Goal: Information Seeking & Learning: Understand process/instructions

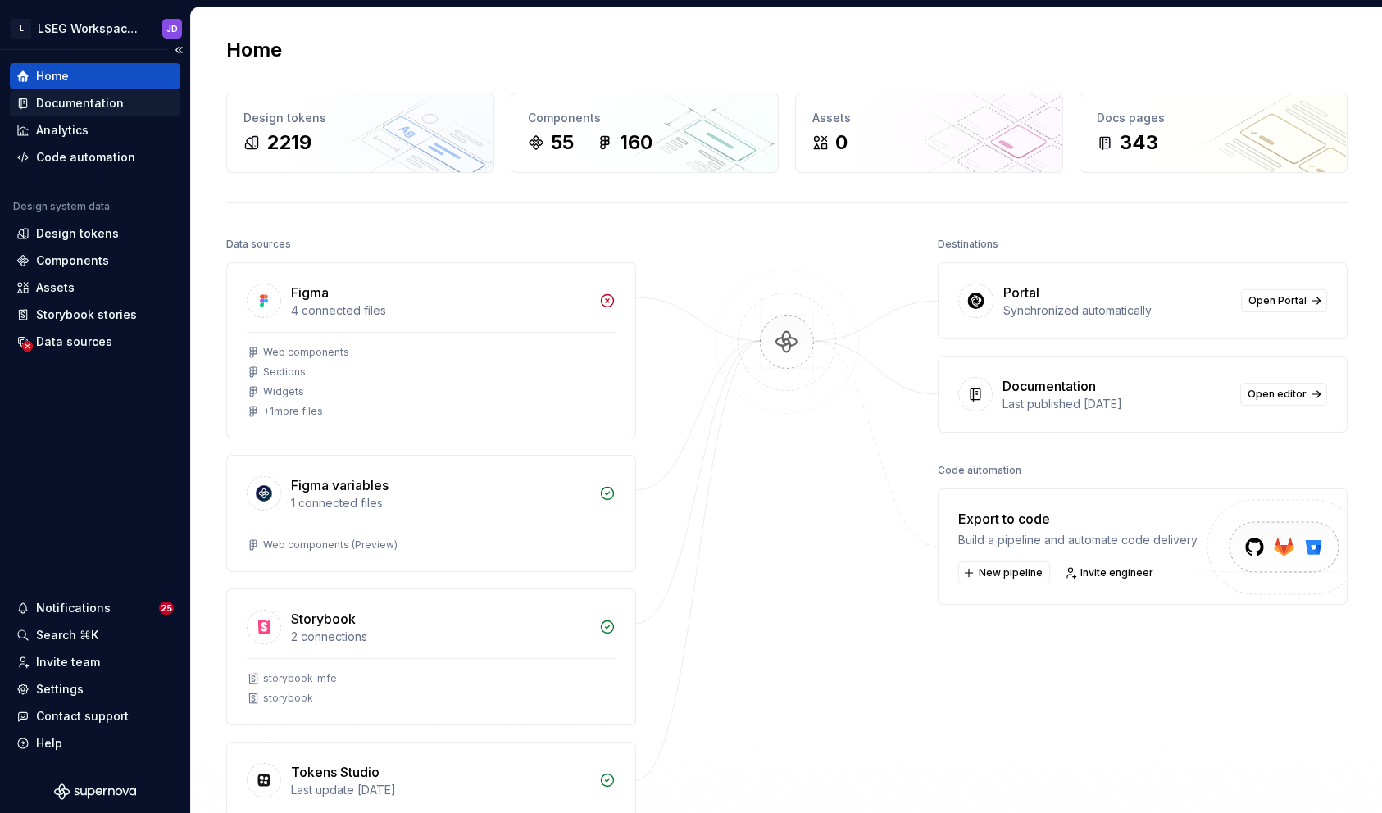
click at [96, 102] on div "Documentation" at bounding box center [80, 103] width 88 height 16
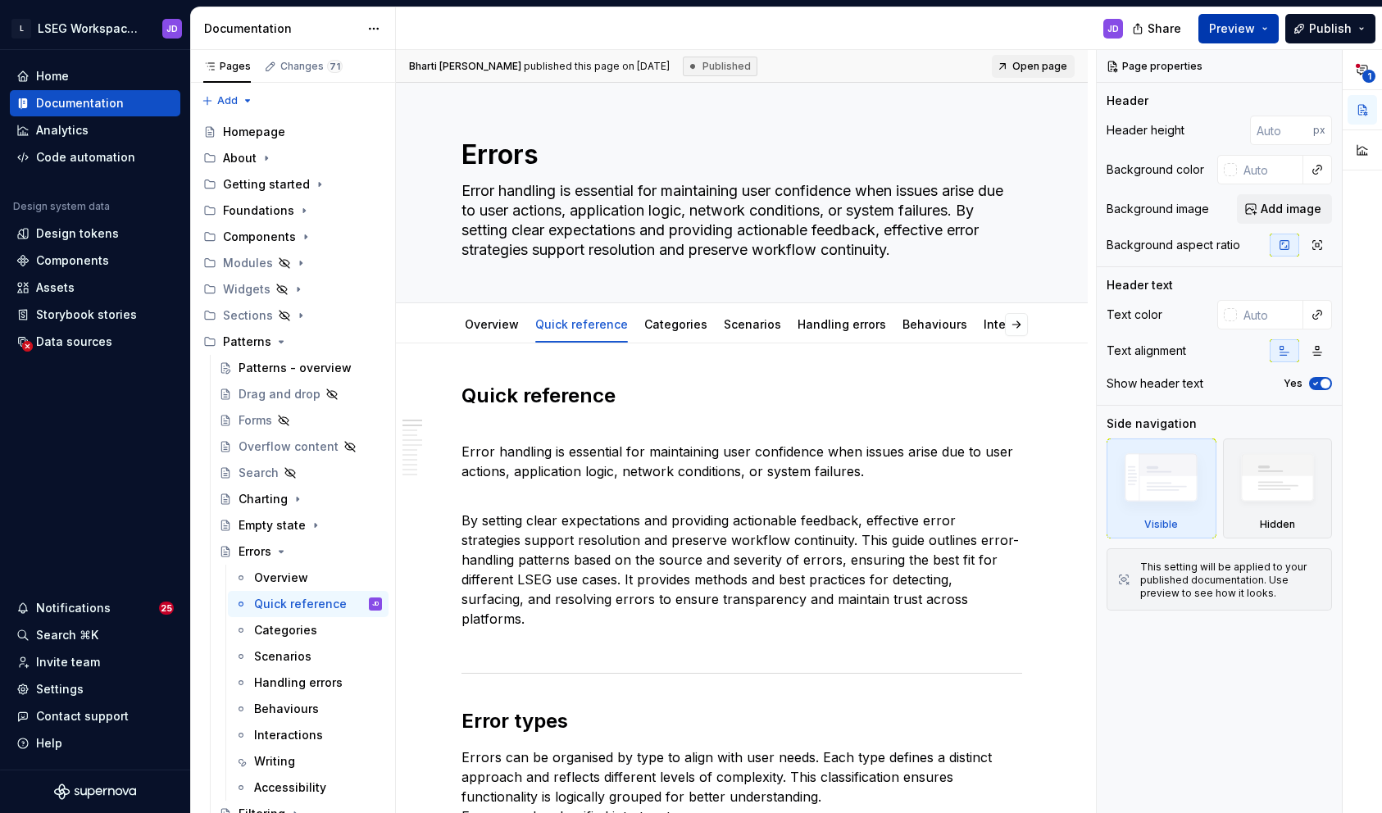
click at [1240, 20] on span "Preview" at bounding box center [1232, 28] width 46 height 16
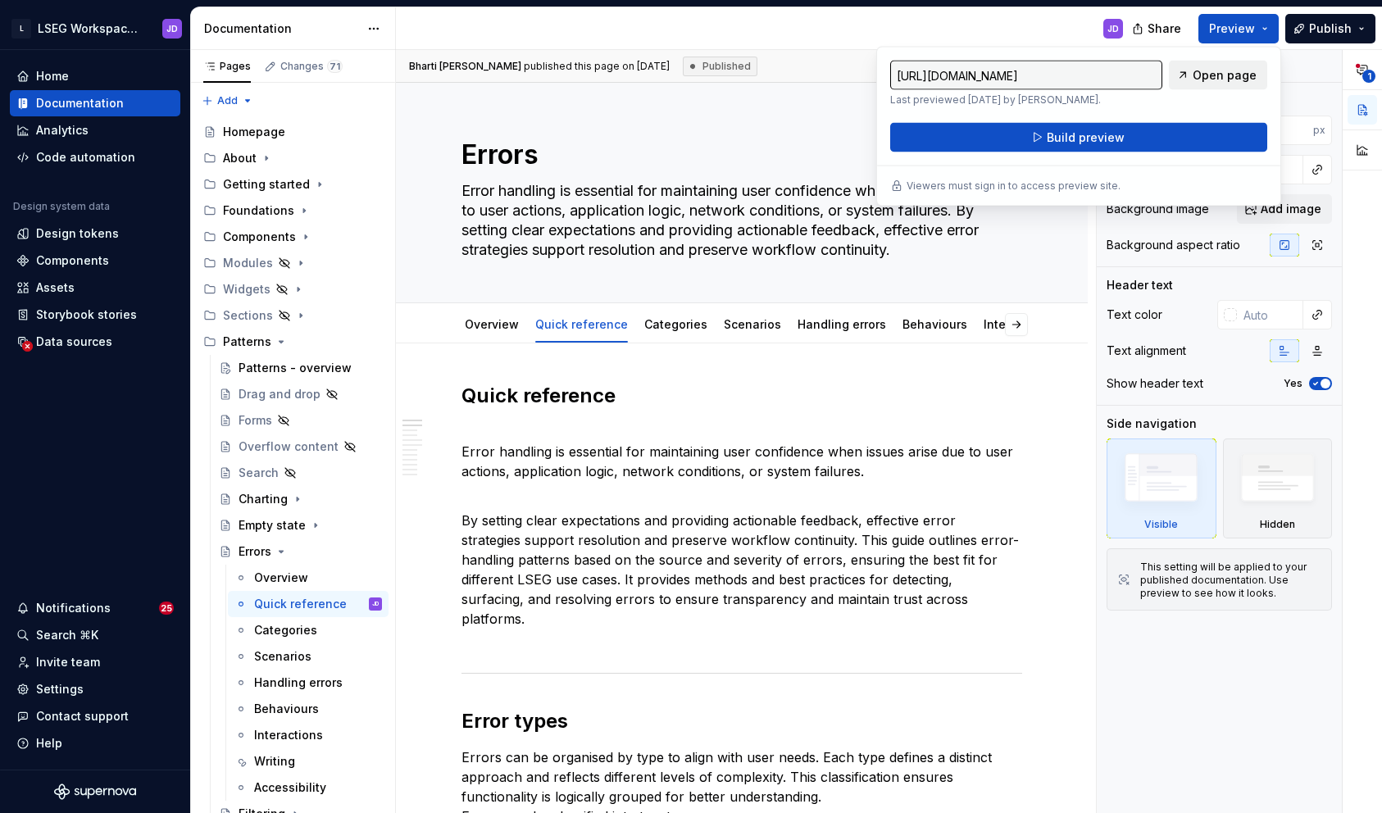
click at [1221, 76] on span "Open page" at bounding box center [1225, 75] width 64 height 16
type textarea "*"
